Goal: Task Accomplishment & Management: Manage account settings

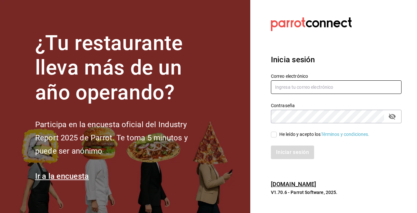
click at [362, 89] on input "text" at bounding box center [336, 87] width 131 height 14
type input "[EMAIL_ADDRESS][DOMAIN_NAME]"
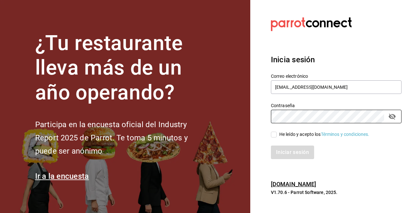
drag, startPoint x: 276, startPoint y: 135, endPoint x: 278, endPoint y: 138, distance: 3.9
click at [276, 135] on input "He leído y acepto los Términos y condiciones." at bounding box center [274, 135] width 6 height 6
checkbox input "true"
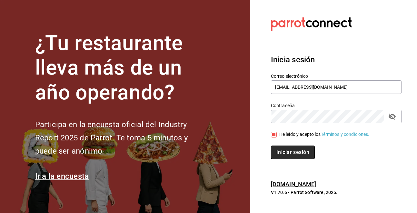
click at [289, 151] on button "Iniciar sesión" at bounding box center [293, 153] width 44 height 14
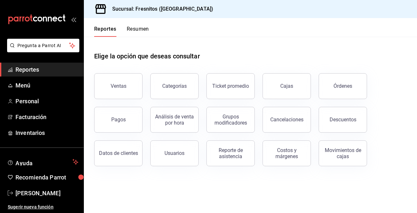
click at [118, 119] on div "Pagos" at bounding box center [118, 120] width 15 height 6
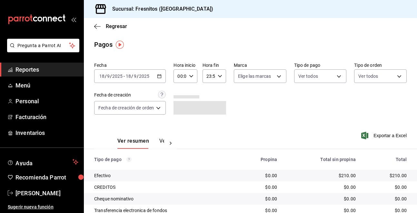
click at [161, 77] on icon "button" at bounding box center [159, 76] width 5 height 5
